Goal: Find specific page/section: Find specific page/section

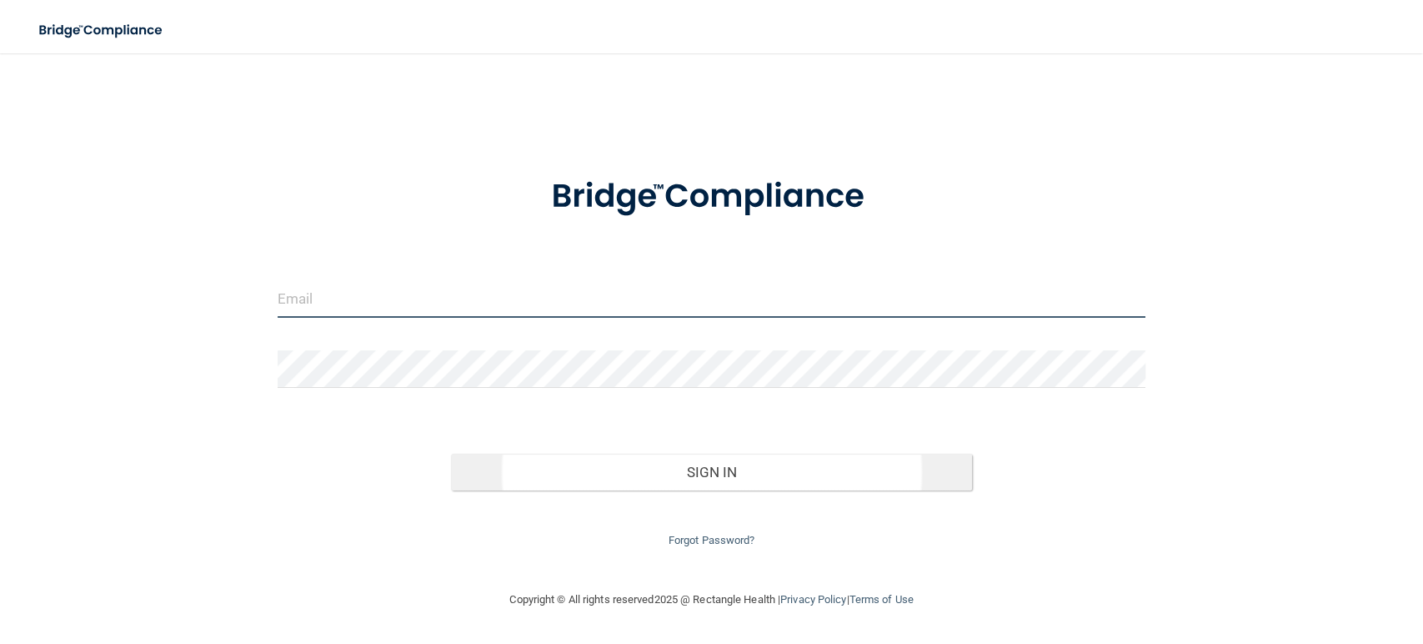
type input "[EMAIL_ADDRESS][DOMAIN_NAME]"
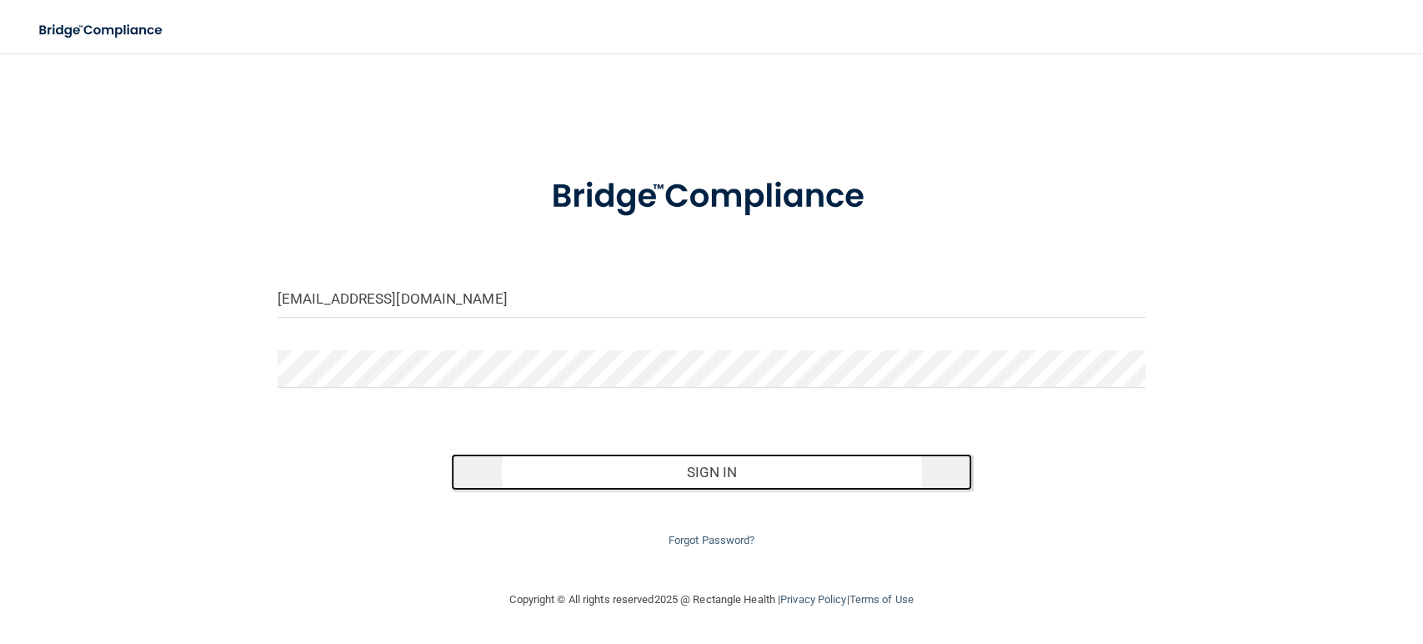
click at [618, 459] on button "Sign In" at bounding box center [711, 472] width 521 height 37
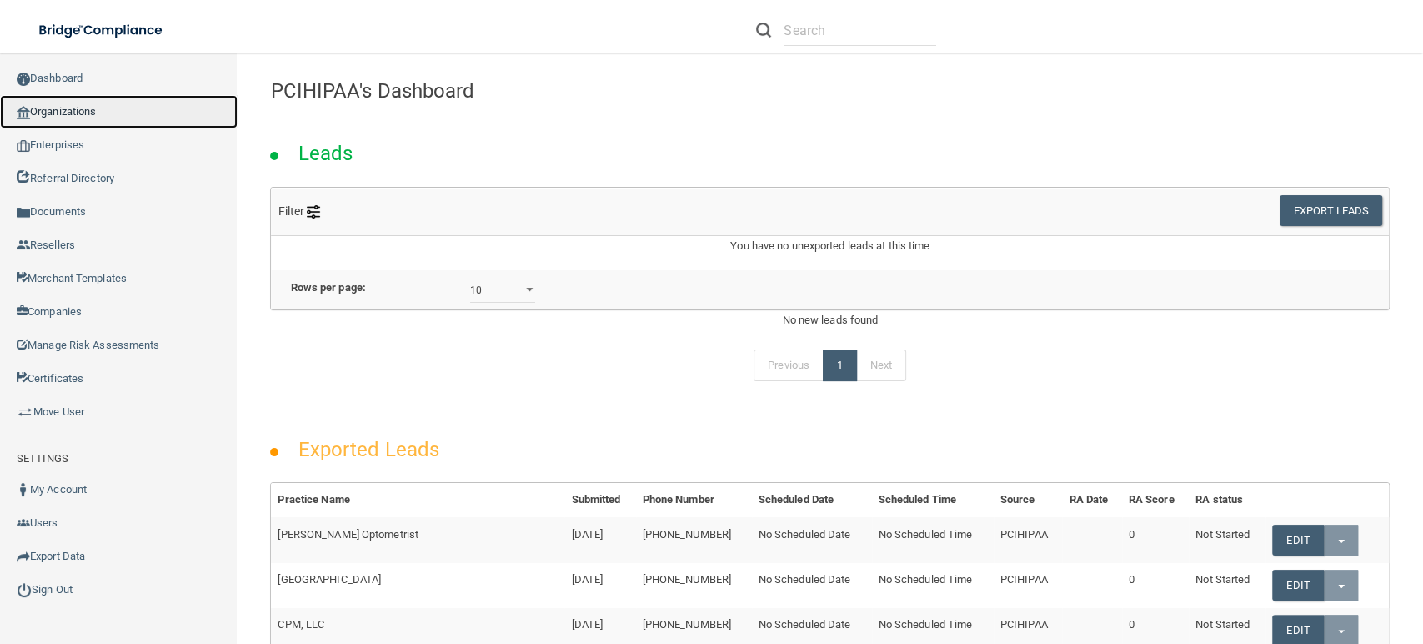
click at [102, 111] on link "Organizations" at bounding box center [119, 111] width 238 height 33
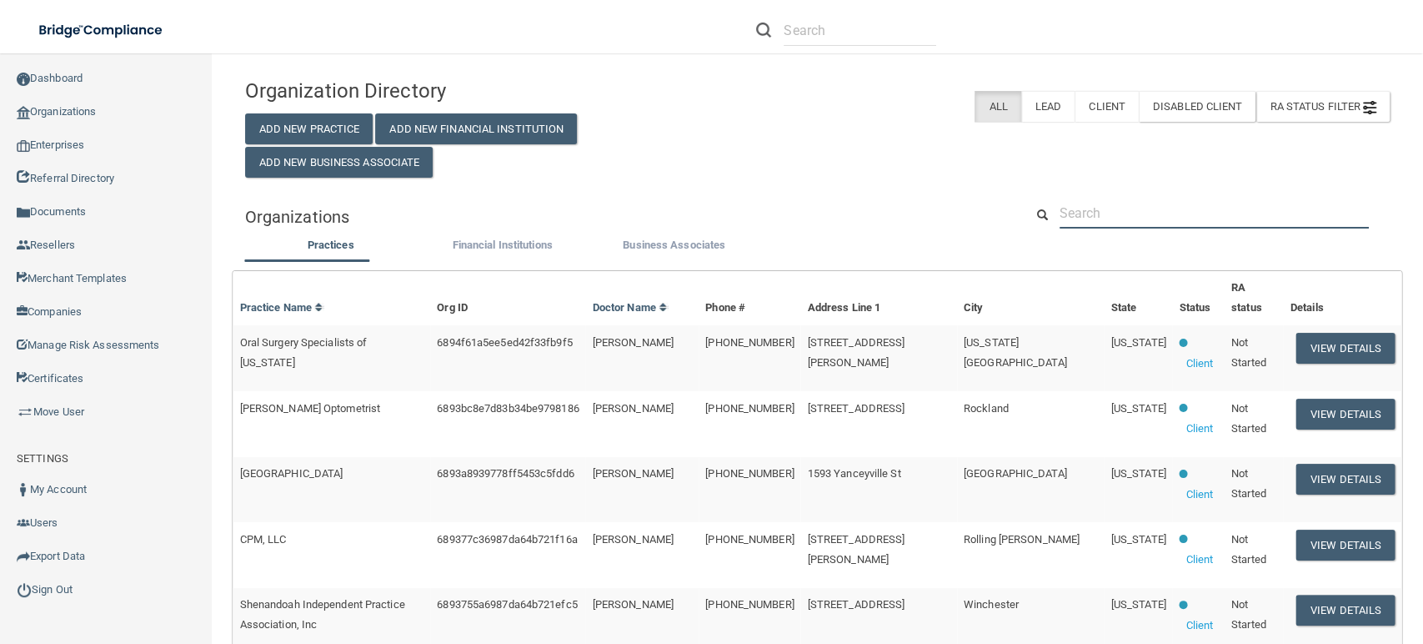
click at [1126, 213] on input "text" at bounding box center [1214, 213] width 309 height 31
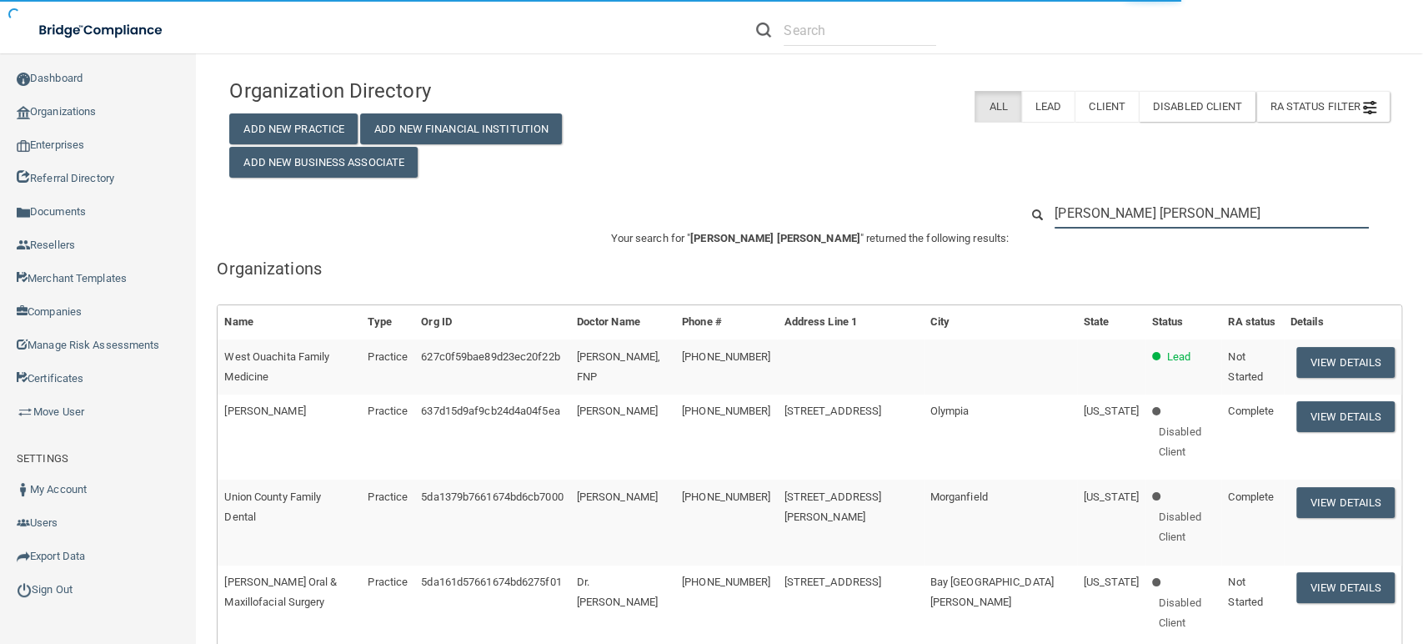
type input "[PERSON_NAME] [PERSON_NAME]"
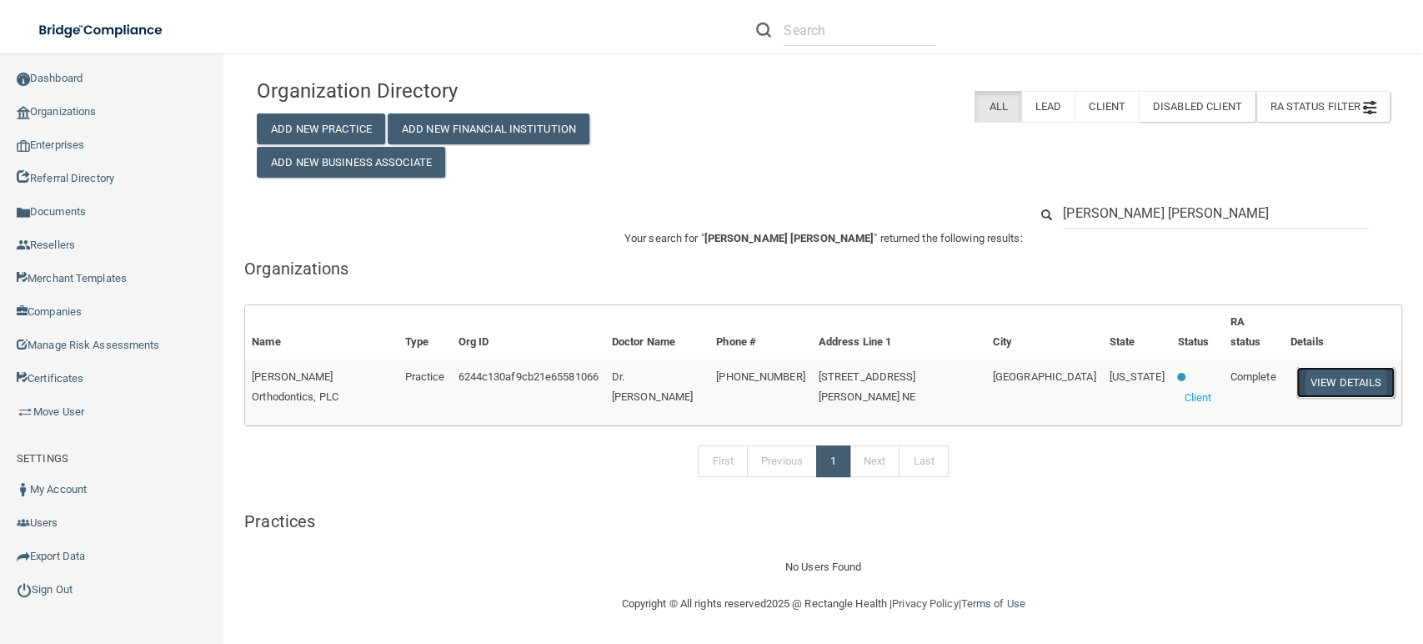
click at [1305, 367] on button "View Details" at bounding box center [1345, 382] width 98 height 31
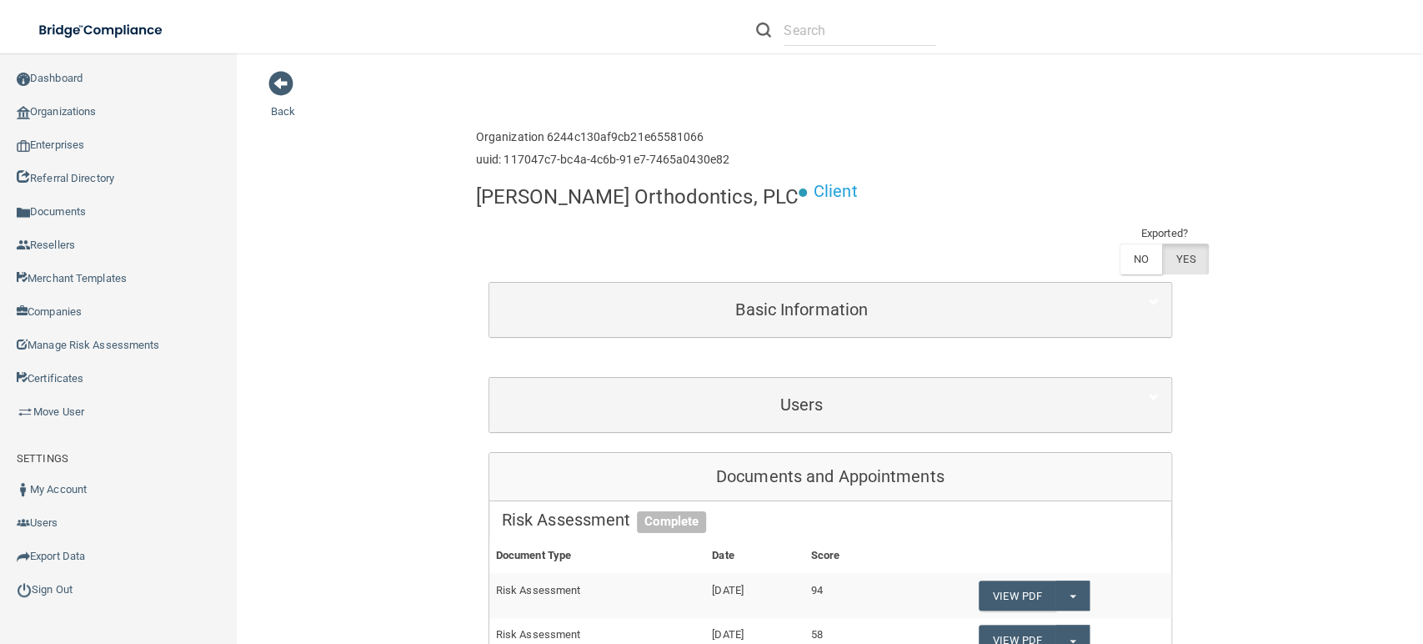
click at [713, 378] on div "Users" at bounding box center [830, 405] width 682 height 54
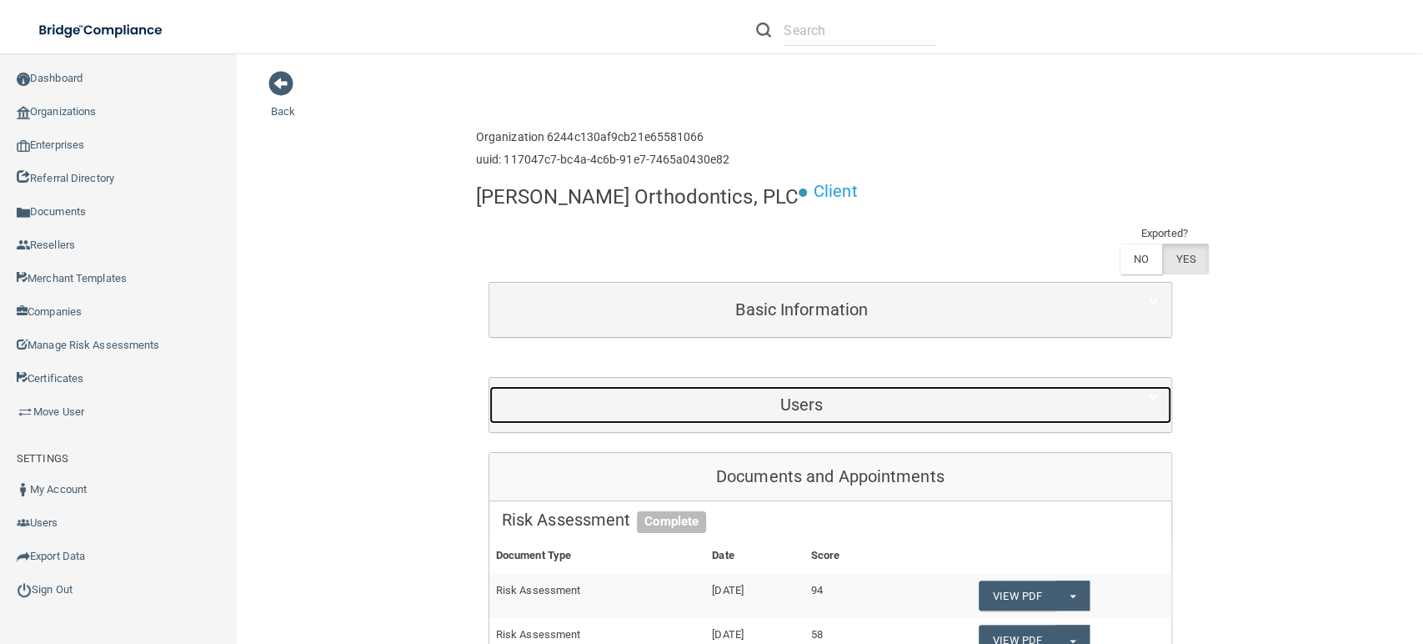
click at [617, 395] on h5 "Users" at bounding box center [802, 404] width 600 height 18
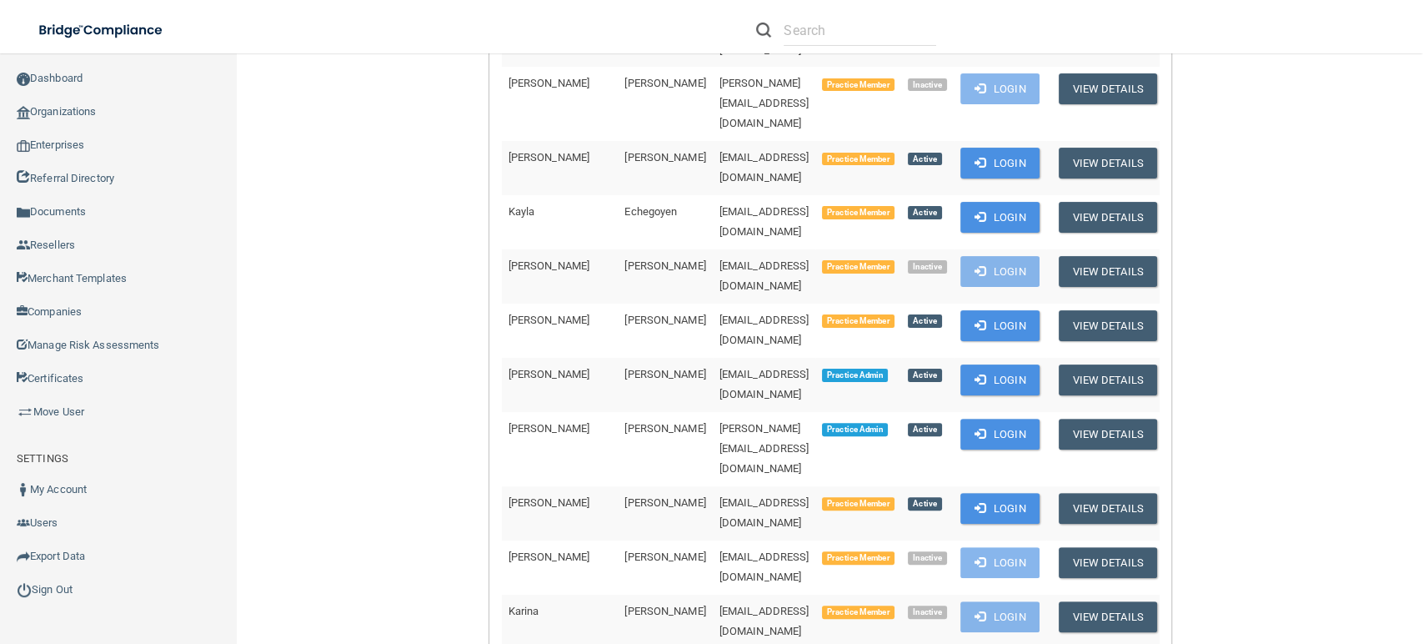
scroll to position [648, 0]
